Goal: Task Accomplishment & Management: Use online tool/utility

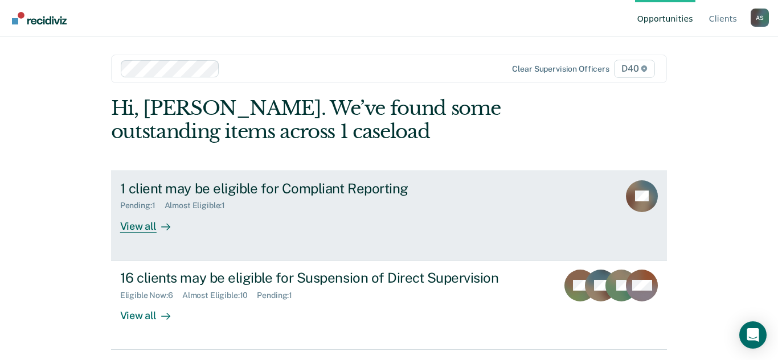
click at [148, 228] on div "View all" at bounding box center [152, 222] width 64 height 22
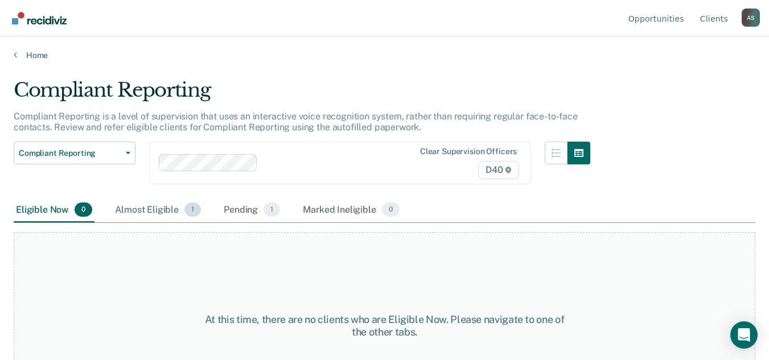
click at [154, 212] on div "Almost Eligible 1" at bounding box center [158, 210] width 91 height 25
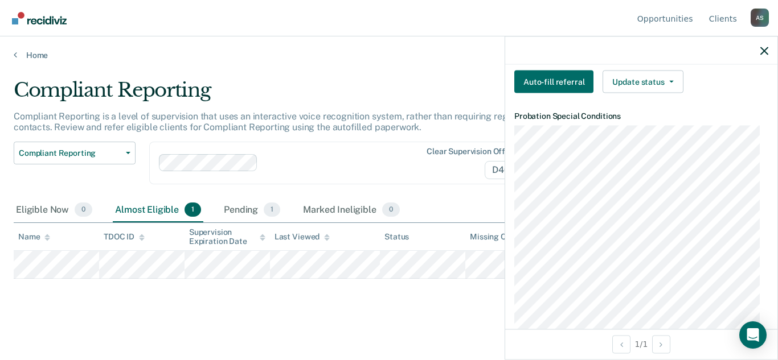
scroll to position [342, 0]
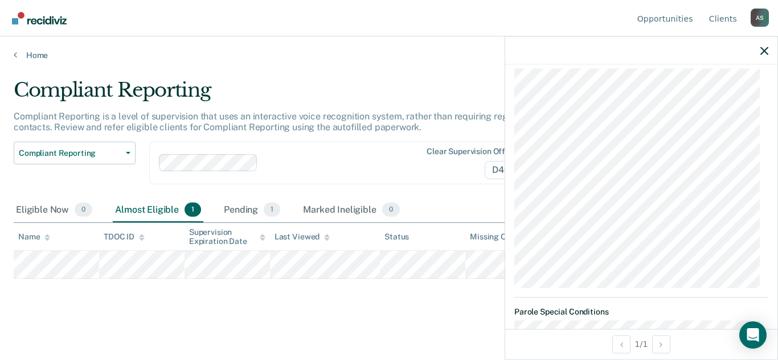
click at [413, 307] on div "Compliant Reporting Compliant Reporting is a level of supervision that uses an …" at bounding box center [389, 195] width 751 height 233
click at [762, 50] on icon "button" at bounding box center [764, 51] width 8 height 8
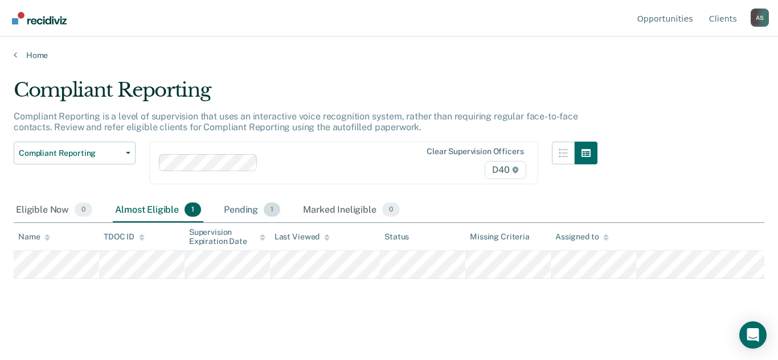
click at [247, 211] on div "Pending 1" at bounding box center [252, 210] width 61 height 25
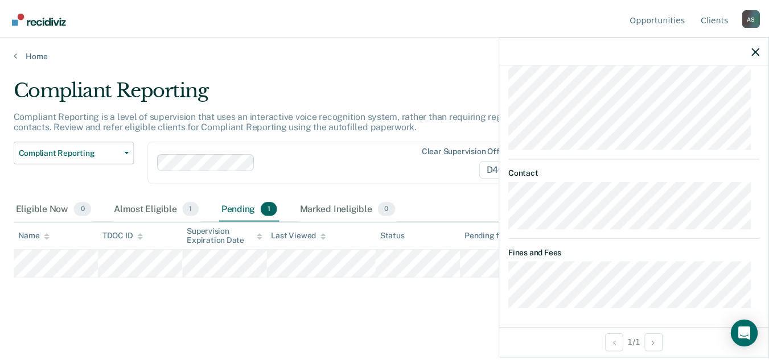
scroll to position [525, 0]
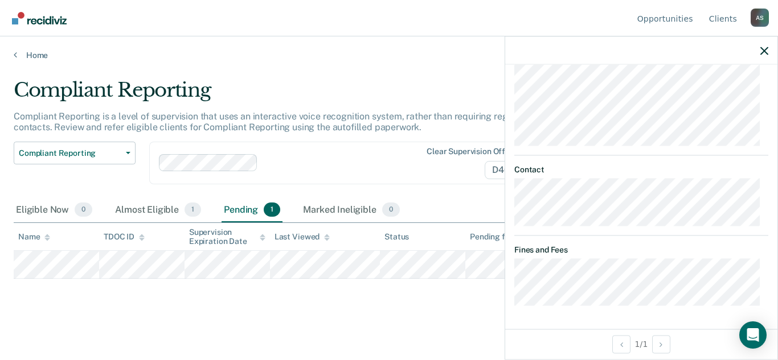
click at [335, 305] on div "Compliant Reporting Compliant Reporting is a level of supervision that uses an …" at bounding box center [389, 195] width 751 height 233
click at [764, 53] on icon "button" at bounding box center [764, 51] width 8 height 8
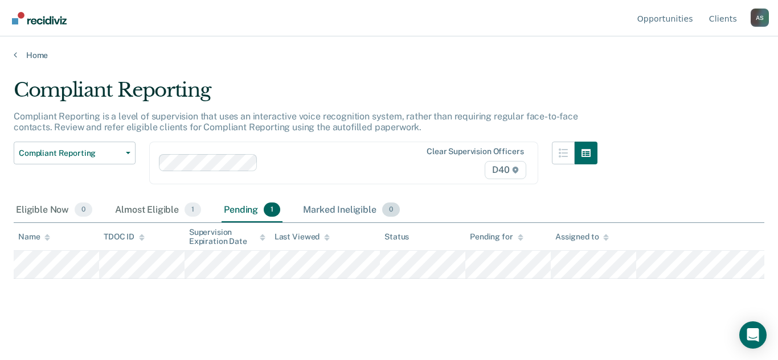
click at [357, 211] on div "Marked Ineligible 0" at bounding box center [351, 210] width 101 height 25
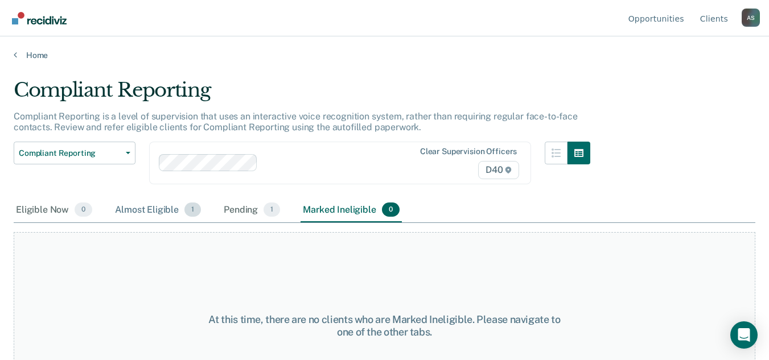
click at [130, 211] on div "Almost Eligible 1" at bounding box center [158, 210] width 91 height 25
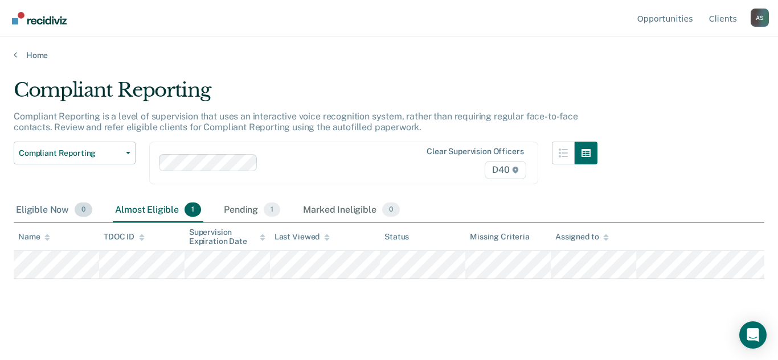
click at [36, 208] on div "Eligible Now 0" at bounding box center [54, 210] width 81 height 25
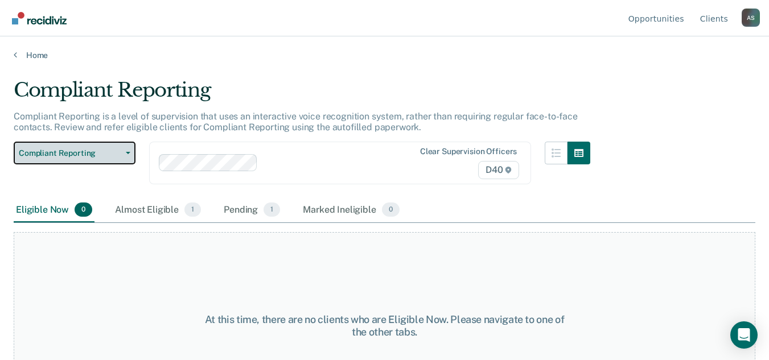
click at [121, 159] on button "Compliant Reporting" at bounding box center [75, 153] width 122 height 23
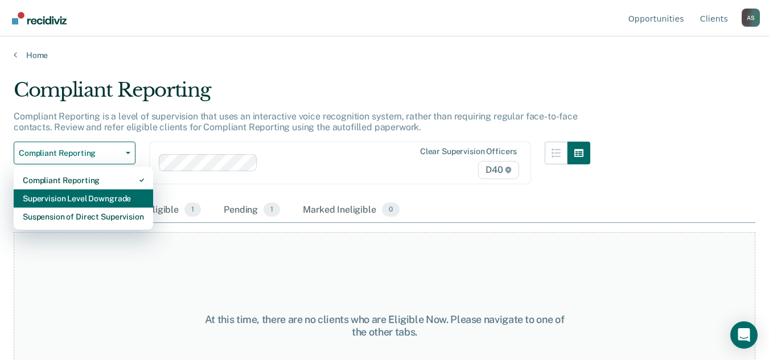
click at [126, 195] on div "Supervision Level Downgrade" at bounding box center [83, 199] width 121 height 18
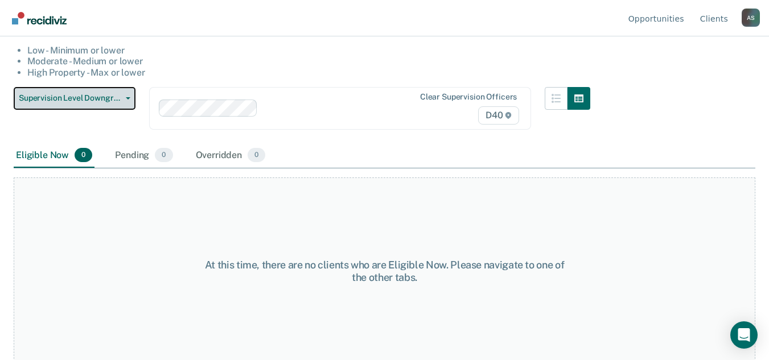
scroll to position [121, 0]
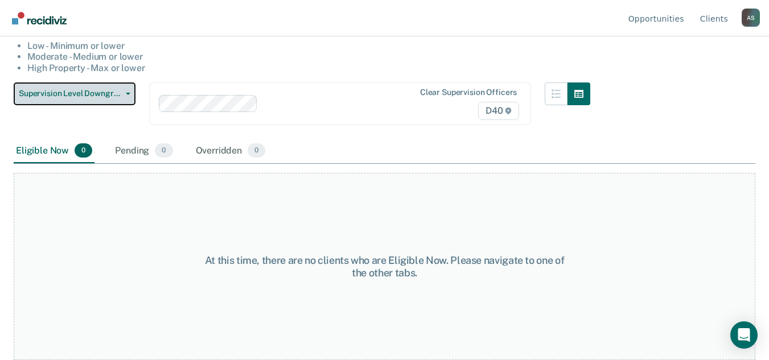
click at [87, 97] on span "Supervision Level Downgrade" at bounding box center [70, 94] width 103 height 10
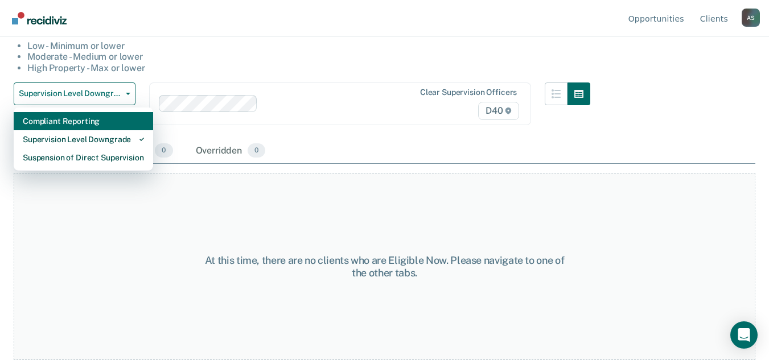
click at [119, 121] on div "Compliant Reporting" at bounding box center [83, 121] width 121 height 18
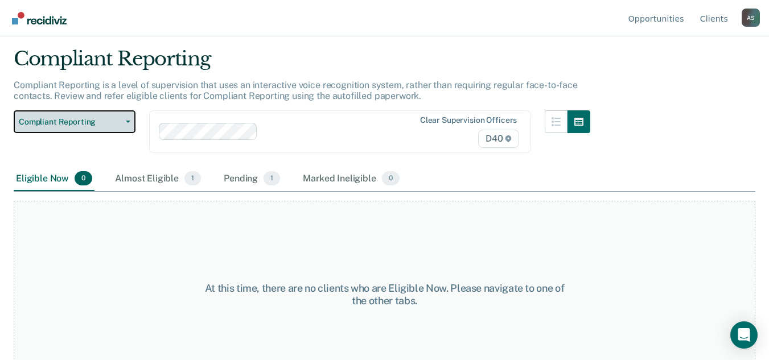
scroll to position [59, 0]
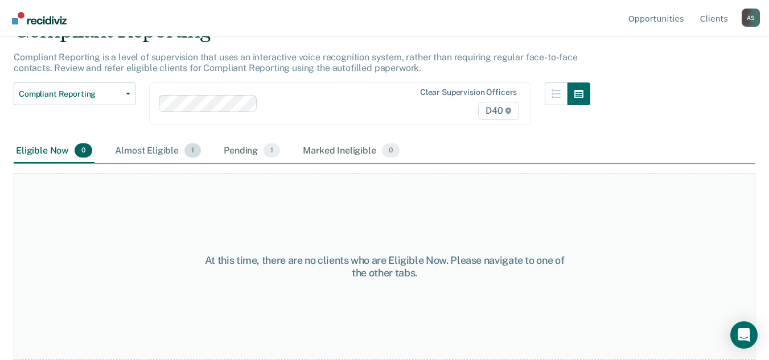
click at [128, 148] on div "Almost Eligible 1" at bounding box center [158, 151] width 91 height 25
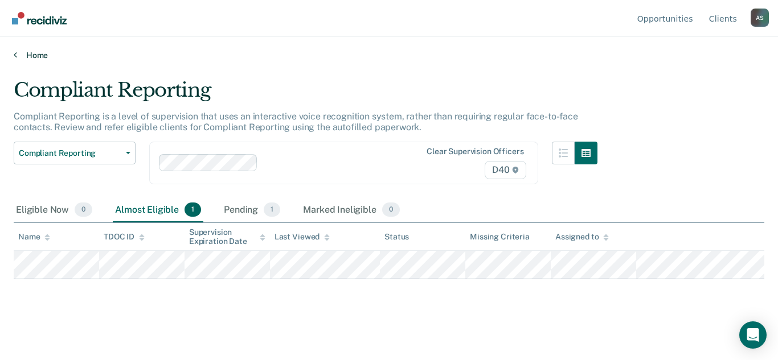
click at [42, 55] on link "Home" at bounding box center [389, 55] width 751 height 10
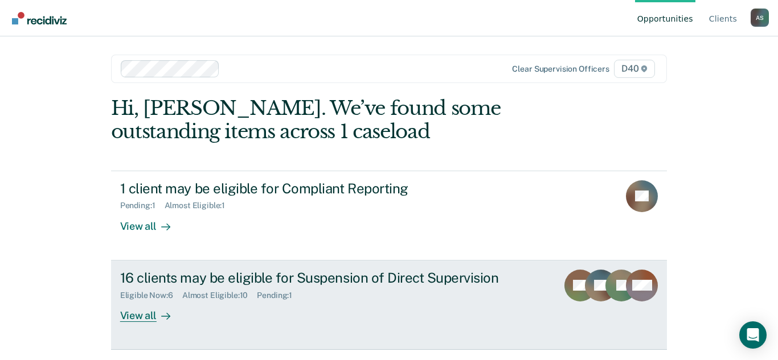
click at [424, 292] on div "Eligible Now : 6 Almost Eligible : 10 Pending : 1" at bounding box center [320, 293] width 400 height 14
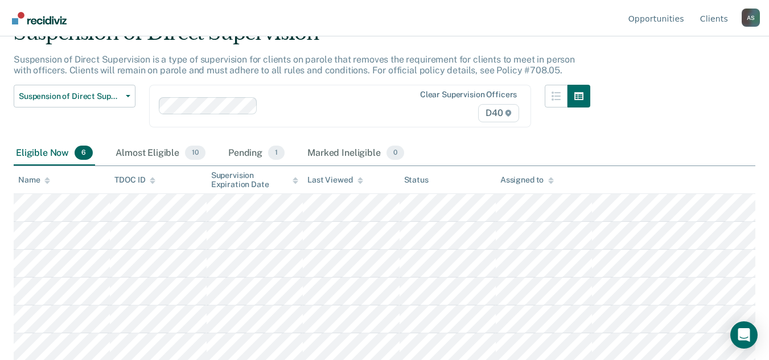
scroll to position [58, 0]
click at [250, 149] on div "Pending 1" at bounding box center [256, 152] width 61 height 25
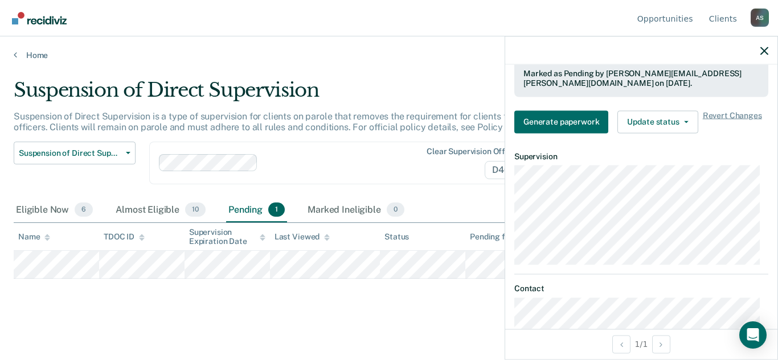
scroll to position [399, 0]
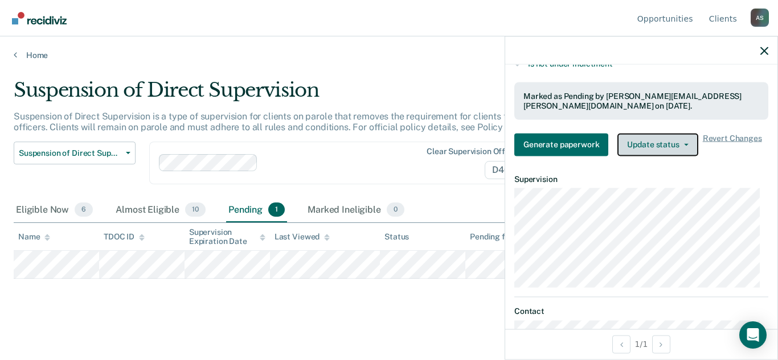
click at [669, 148] on button "Update status" at bounding box center [657, 144] width 80 height 23
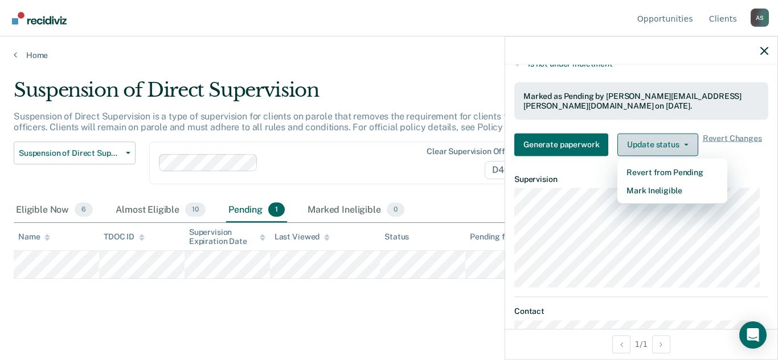
click at [669, 148] on button "Update status" at bounding box center [657, 144] width 80 height 23
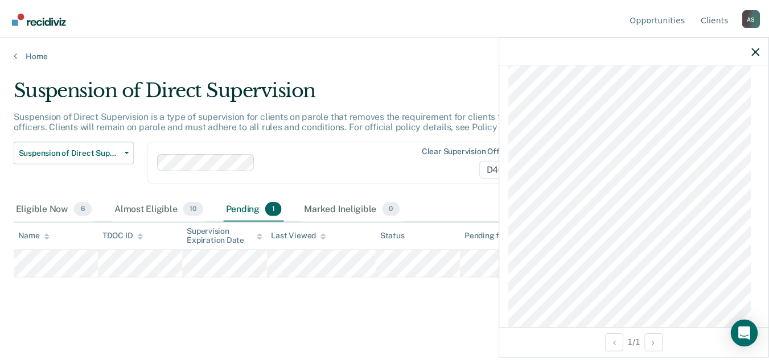
scroll to position [3154, 0]
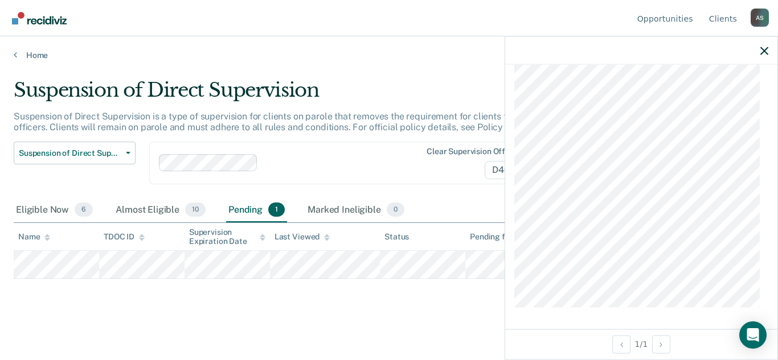
click at [364, 161] on div at bounding box center [340, 163] width 154 height 13
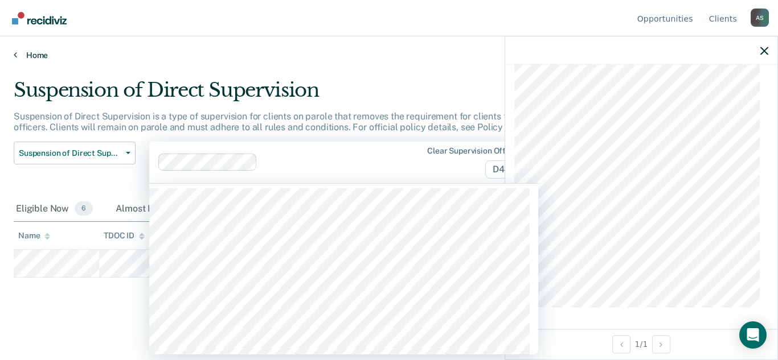
click at [433, 52] on link "Home" at bounding box center [389, 55] width 751 height 10
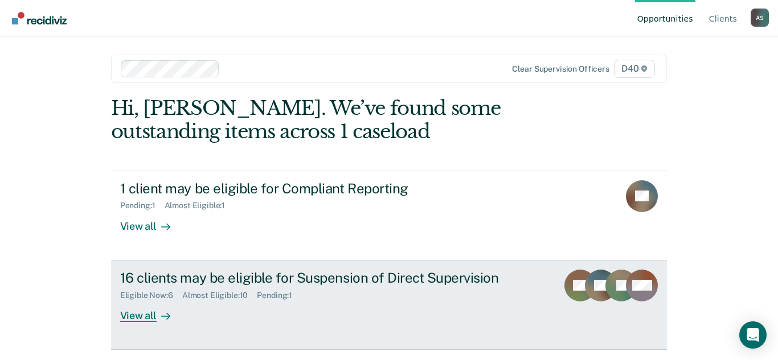
click at [384, 285] on div "16 clients may be eligible for Suspension of Direct Supervision" at bounding box center [320, 278] width 400 height 17
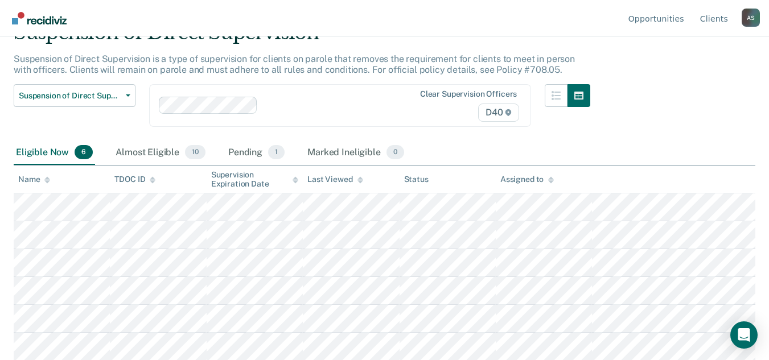
scroll to position [58, 0]
click at [722, 19] on link "Client s" at bounding box center [714, 18] width 32 height 36
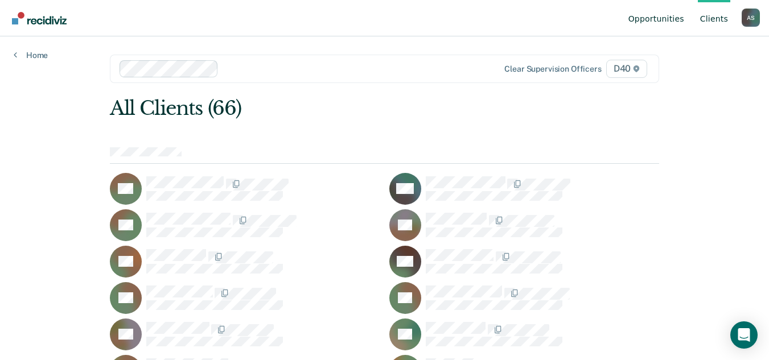
click at [669, 21] on link "Opportunities" at bounding box center [656, 18] width 60 height 36
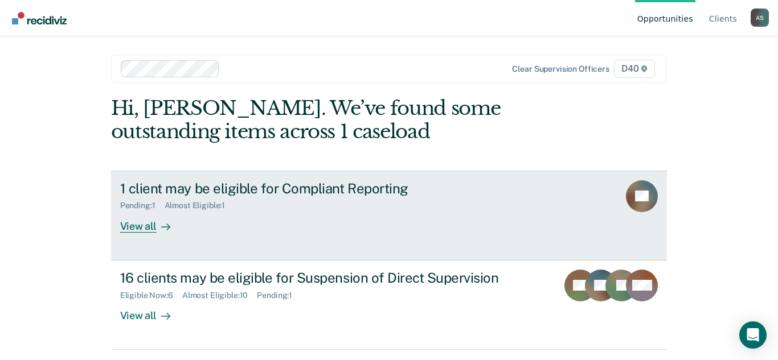
click at [405, 221] on div "1 client may be eligible for Compliant Reporting Pending : 1 Almost Eligible : …" at bounding box center [333, 207] width 427 height 52
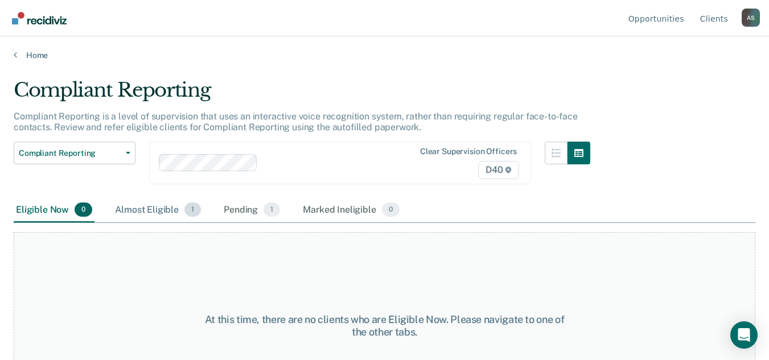
click at [160, 214] on div "Almost Eligible 1" at bounding box center [158, 210] width 91 height 25
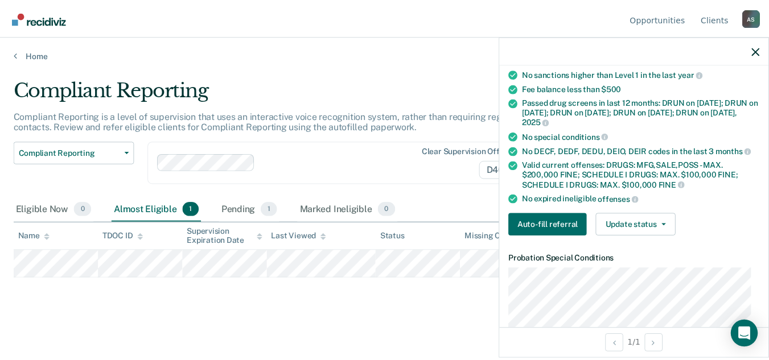
scroll to position [105, 0]
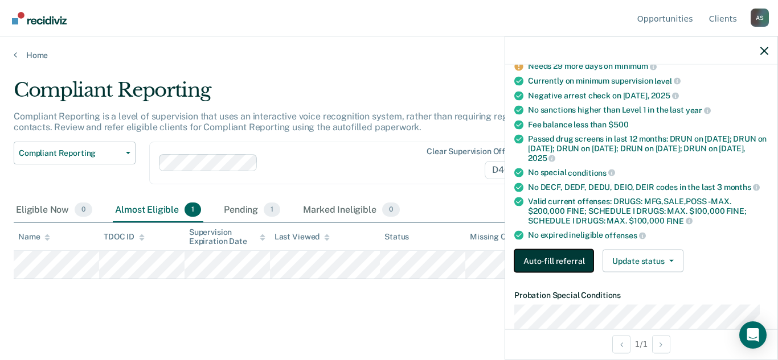
click at [557, 265] on button "Auto-fill referral" at bounding box center [553, 260] width 79 height 23
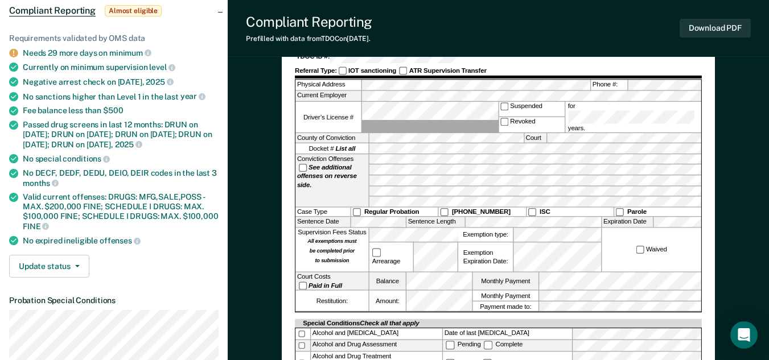
scroll to position [114, 0]
click at [204, 43] on ul "Requirements validated by OMS data Needs 29 more days on minimum Currently on m…" at bounding box center [114, 140] width 210 height 212
click at [223, 11] on div "Compliant Reporting Almost eligible" at bounding box center [114, 11] width 228 height 36
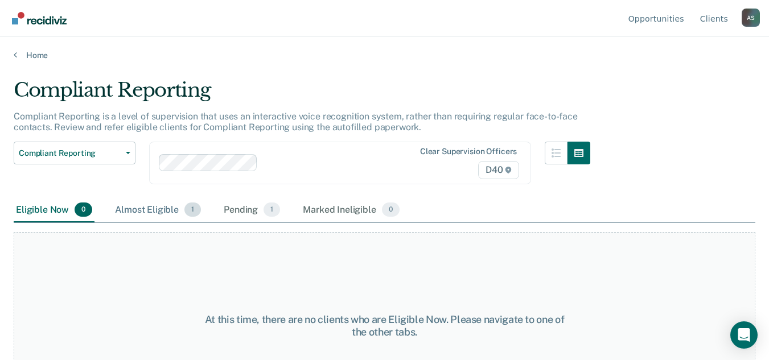
click at [149, 204] on div "Almost Eligible 1" at bounding box center [158, 210] width 91 height 25
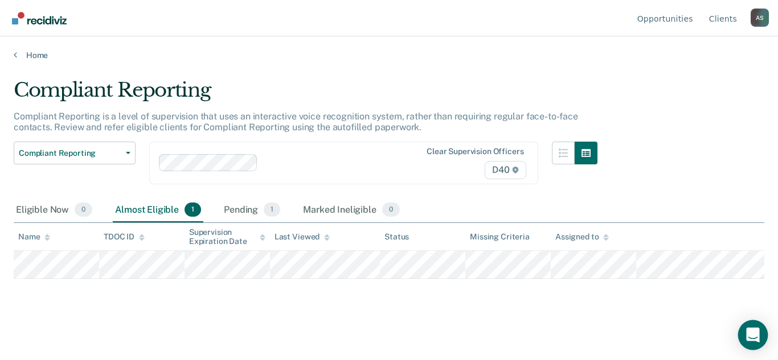
click at [752, 344] on div "Open Intercom Messenger" at bounding box center [753, 336] width 30 height 30
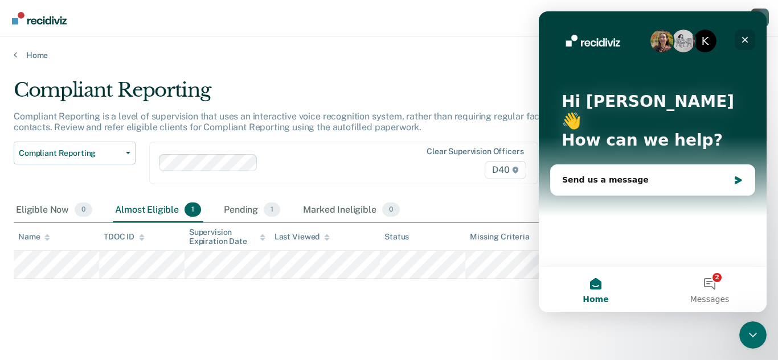
click at [744, 38] on icon "Close" at bounding box center [745, 40] width 6 height 6
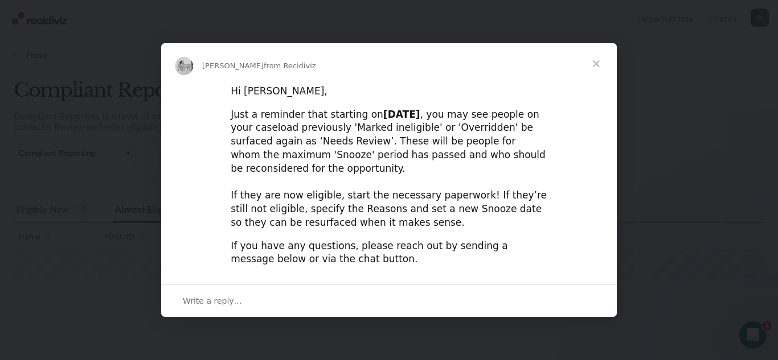
click at [595, 72] on span "Close" at bounding box center [596, 63] width 41 height 41
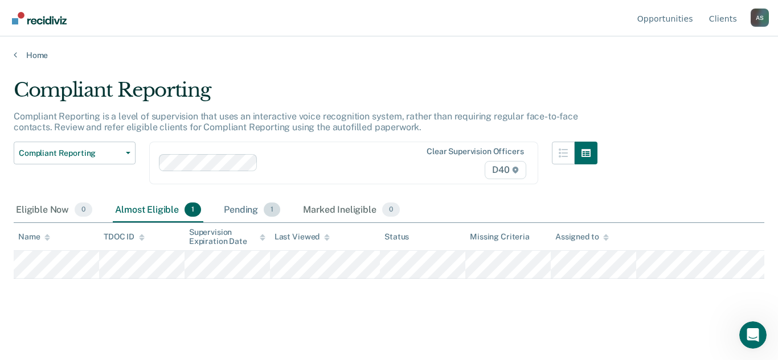
click at [236, 205] on div "Pending 1" at bounding box center [252, 210] width 61 height 25
